Goal: Task Accomplishment & Management: Use online tool/utility

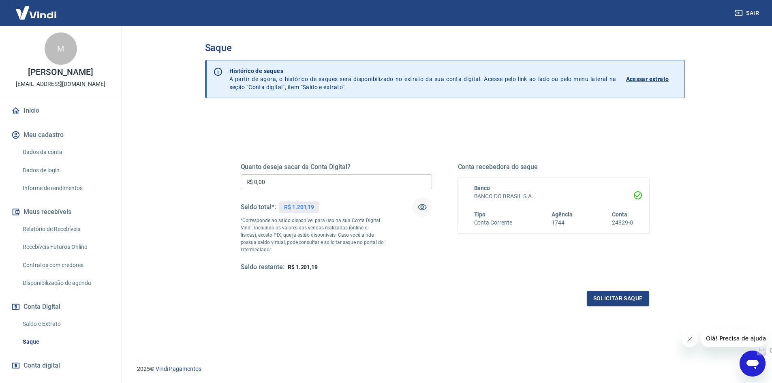
click at [426, 206] on icon "button" at bounding box center [422, 207] width 10 height 10
click at [284, 184] on input "R$ 0,00" at bounding box center [336, 181] width 191 height 15
type input "R$ 1.200,00"
click at [612, 304] on button "Solicitar saque" at bounding box center [618, 298] width 62 height 15
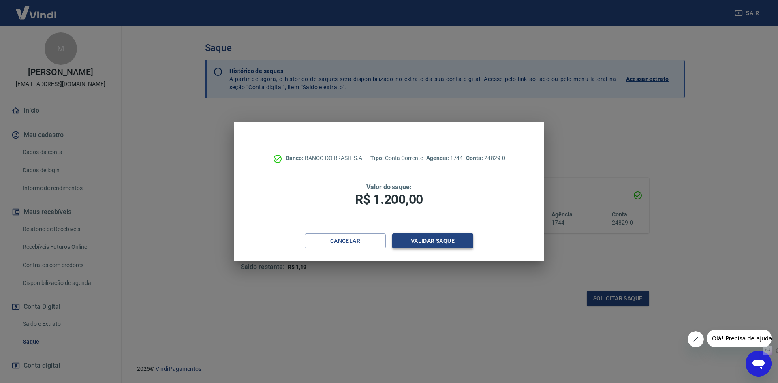
click at [407, 248] on button "Validar saque" at bounding box center [432, 240] width 81 height 15
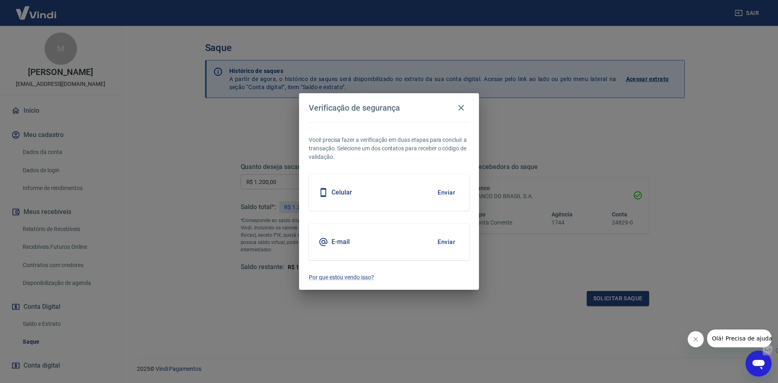
click at [446, 239] on button "Enviar" at bounding box center [446, 241] width 26 height 17
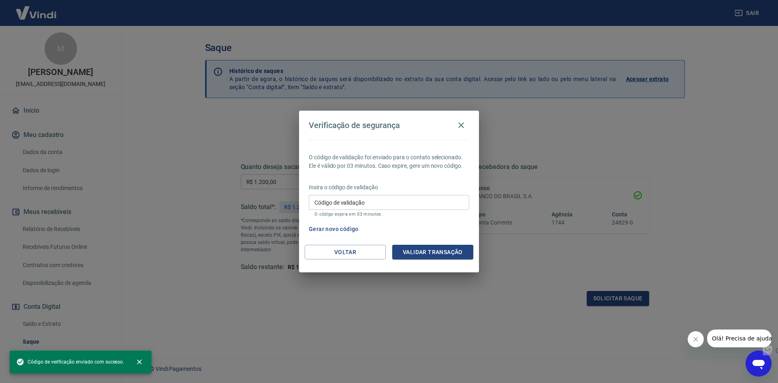
click at [430, 205] on input "Código de validação" at bounding box center [389, 202] width 160 height 15
paste input "422330"
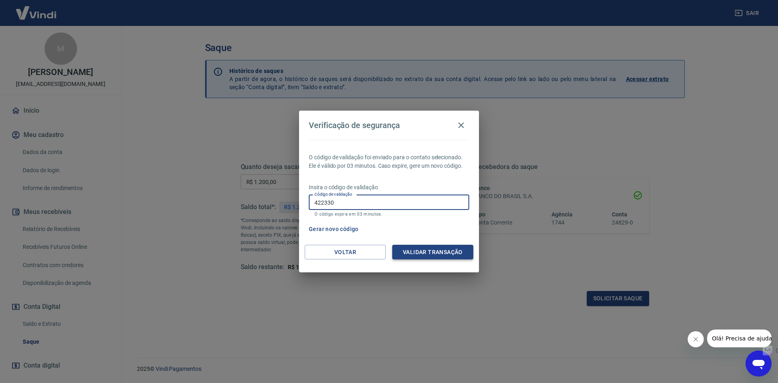
type input "422330"
click at [443, 255] on button "Validar transação" at bounding box center [432, 252] width 81 height 15
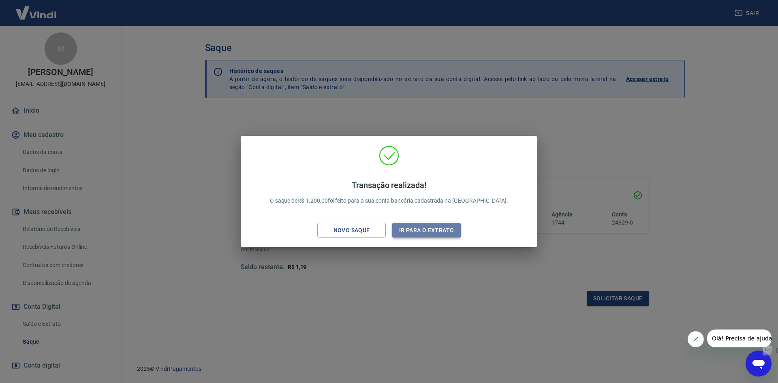
click at [406, 230] on button "Ir para o extrato" at bounding box center [426, 230] width 68 height 15
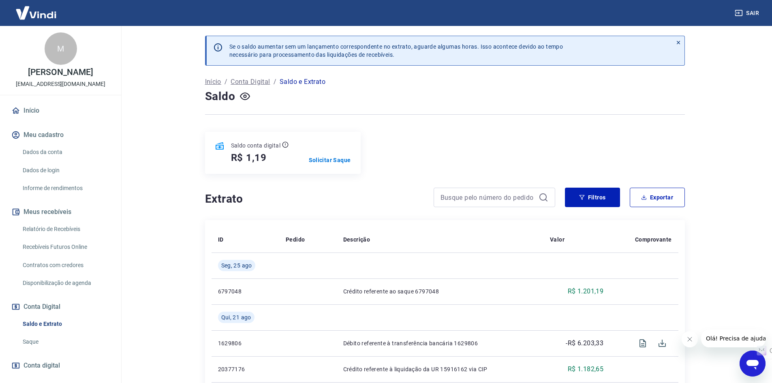
click at [50, 17] on img at bounding box center [36, 12] width 53 height 25
